Goal: Transaction & Acquisition: Purchase product/service

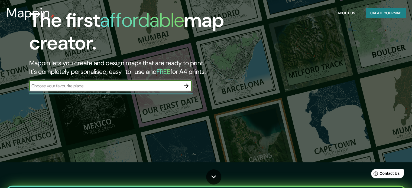
scroll to position [54, 0]
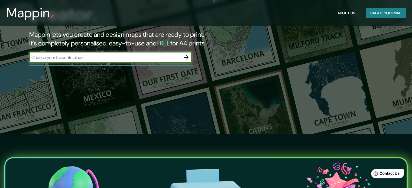
click at [187, 56] on icon "button" at bounding box center [186, 57] width 6 height 6
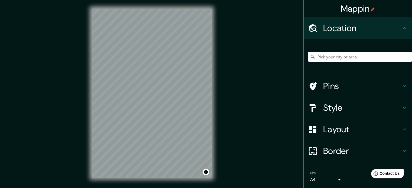
click at [334, 178] on body "Mappin Location Pins Style Layout Border Choose a border. Hint : you can make l…" at bounding box center [206, 94] width 412 height 188
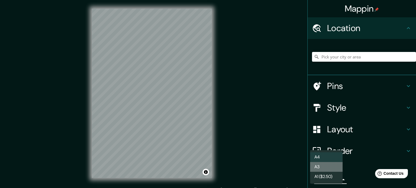
click at [330, 168] on li "A3" at bounding box center [326, 167] width 32 height 10
type input "a4"
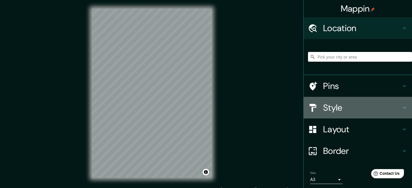
click at [362, 108] on h4 "Style" at bounding box center [362, 107] width 78 height 11
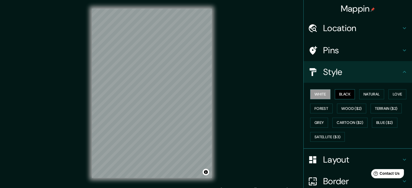
click at [342, 95] on button "Black" at bounding box center [344, 94] width 20 height 10
click at [318, 93] on button "White" at bounding box center [320, 94] width 20 height 10
click at [349, 159] on h4 "Layout" at bounding box center [362, 159] width 78 height 11
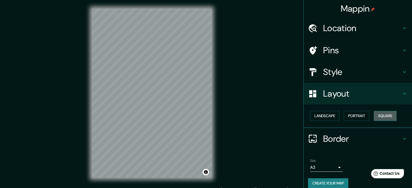
click at [382, 115] on button "Square" at bounding box center [384, 116] width 23 height 10
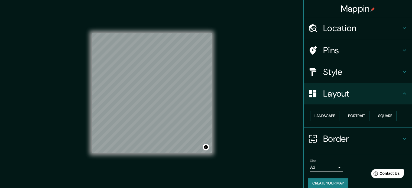
click at [337, 141] on h4 "Border" at bounding box center [362, 138] width 78 height 11
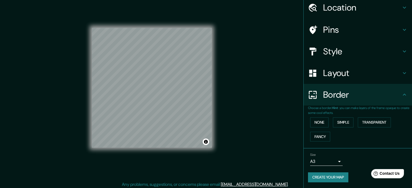
scroll to position [7, 0]
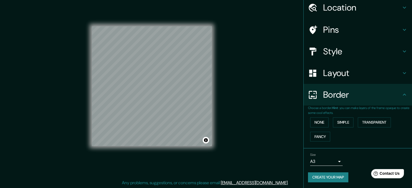
click at [344, 74] on h4 "Layout" at bounding box center [362, 73] width 78 height 11
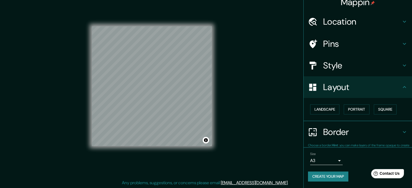
scroll to position [6, 0]
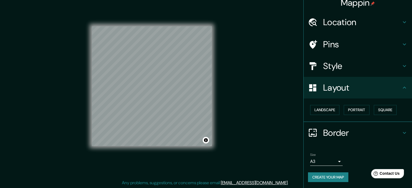
click at [332, 178] on button "Create your map" at bounding box center [328, 177] width 40 height 10
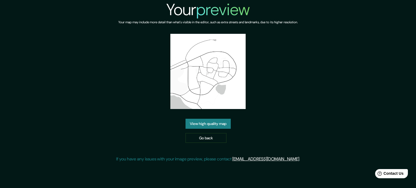
click at [215, 123] on link "View high quality map" at bounding box center [207, 124] width 45 height 10
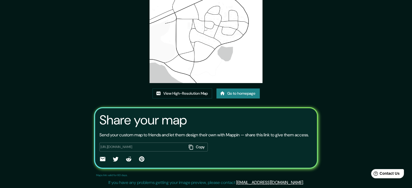
scroll to position [60, 0]
click at [188, 88] on link "View High-Resolution Map" at bounding box center [182, 93] width 60 height 10
